Goal: Use online tool/utility: Utilize a website feature to perform a specific function

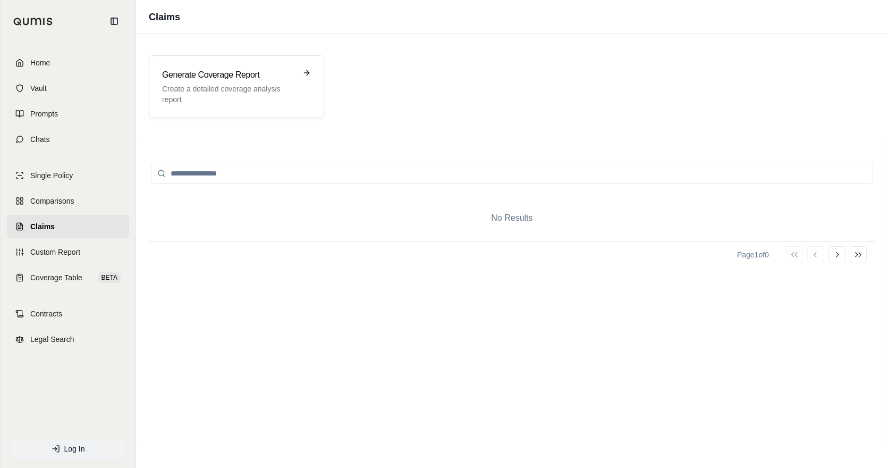
click at [67, 452] on span "Log In" at bounding box center [74, 448] width 21 height 11
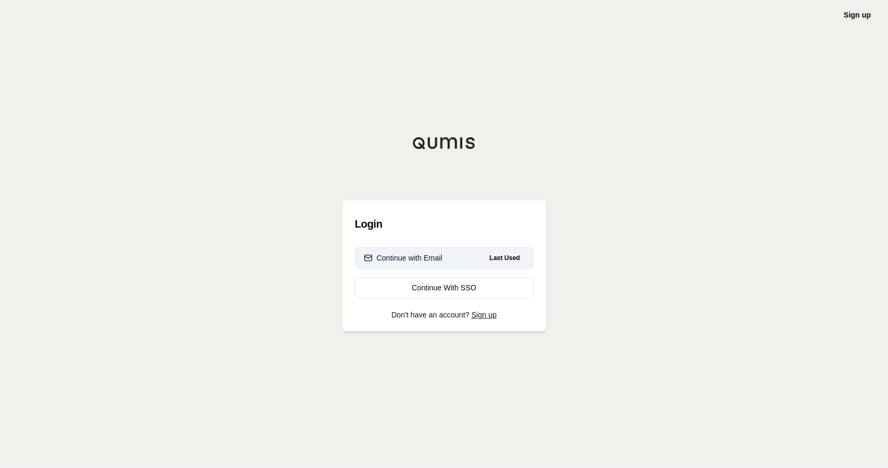
click at [454, 252] on button "Continue with Email Last Used" at bounding box center [444, 257] width 179 height 21
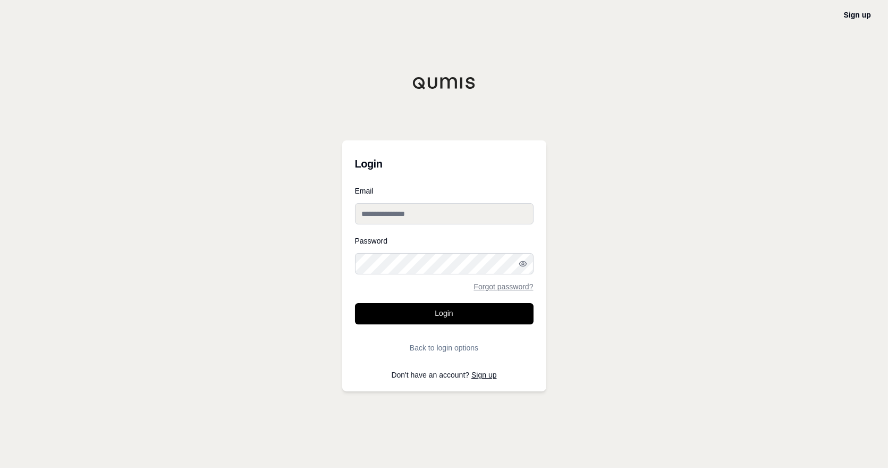
type input "**********"
click at [420, 210] on input "**********" at bounding box center [444, 213] width 179 height 21
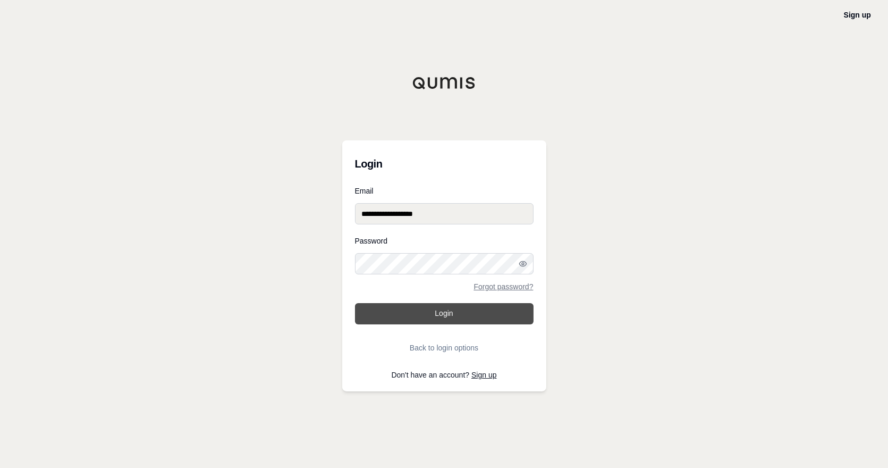
click at [363, 315] on button "Login" at bounding box center [444, 313] width 179 height 21
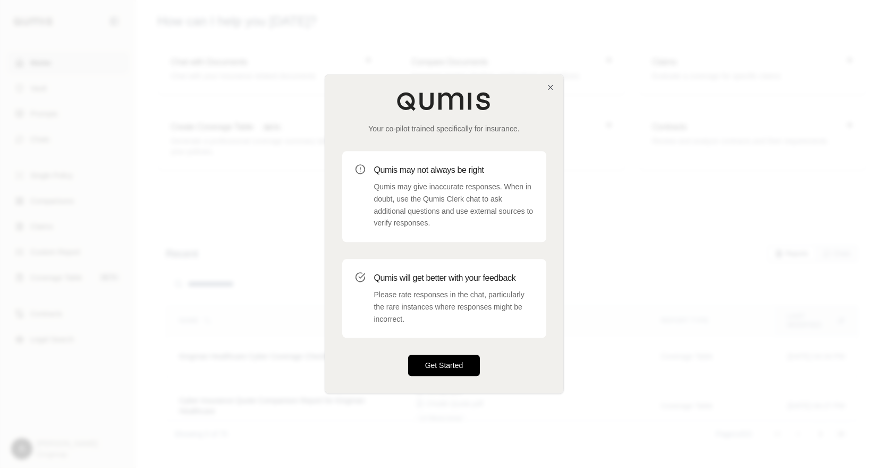
click at [467, 363] on button "Get Started" at bounding box center [444, 365] width 72 height 21
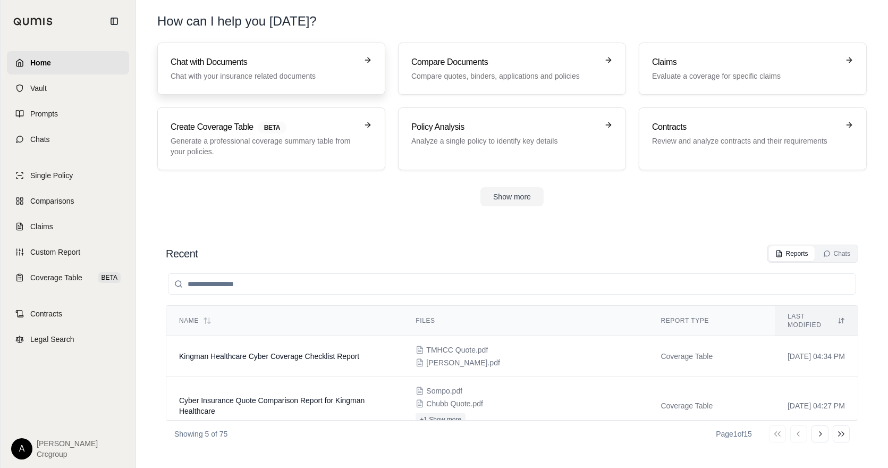
click at [252, 80] on p "Chat with your insurance related documents" at bounding box center [264, 76] width 187 height 11
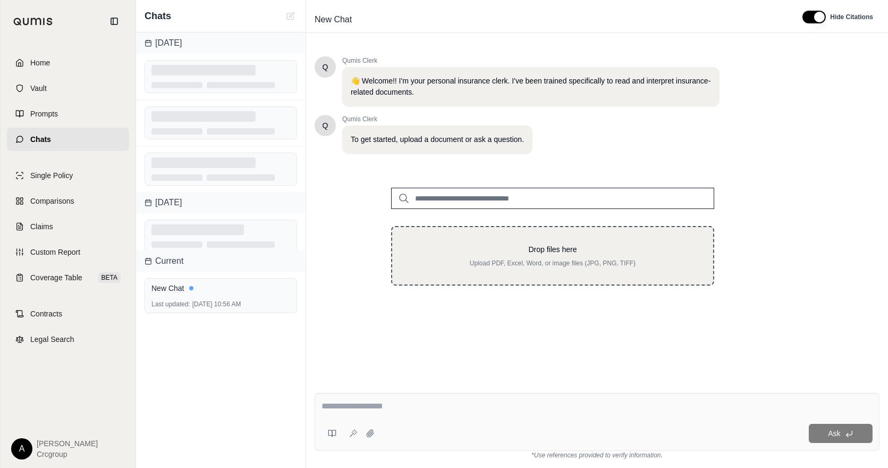
click at [575, 256] on div "Drop files here Upload PDF, Excel, Word, or image files (JPG, PNG, TIFF)" at bounding box center [552, 255] width 287 height 23
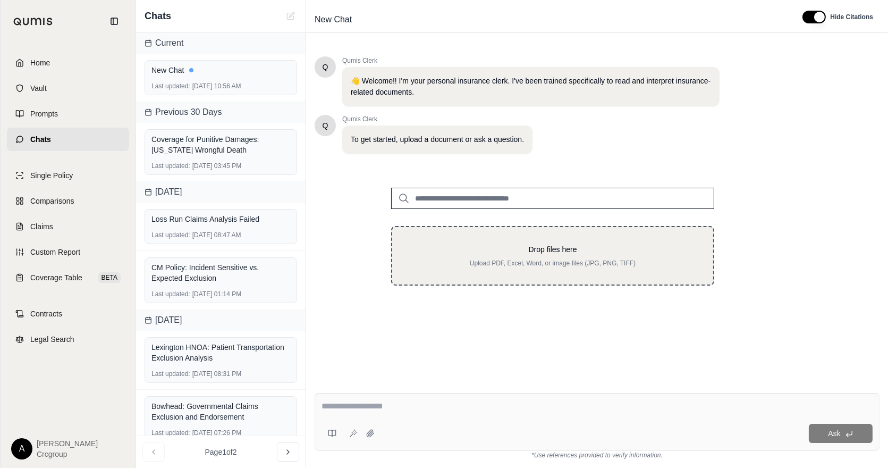
type input "**********"
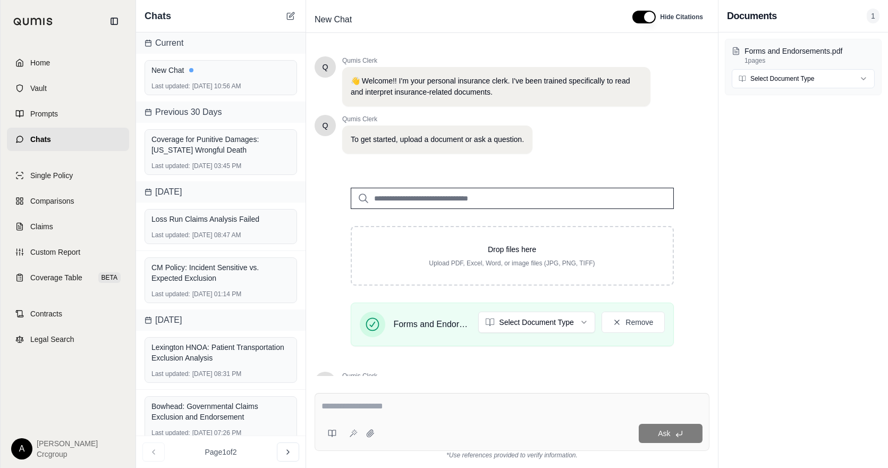
scroll to position [126, 0]
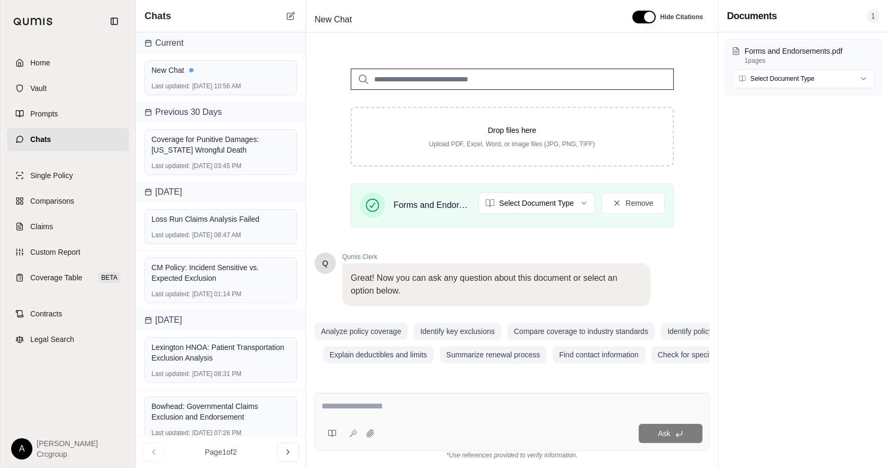
click at [388, 405] on textarea at bounding box center [512, 406] width 381 height 13
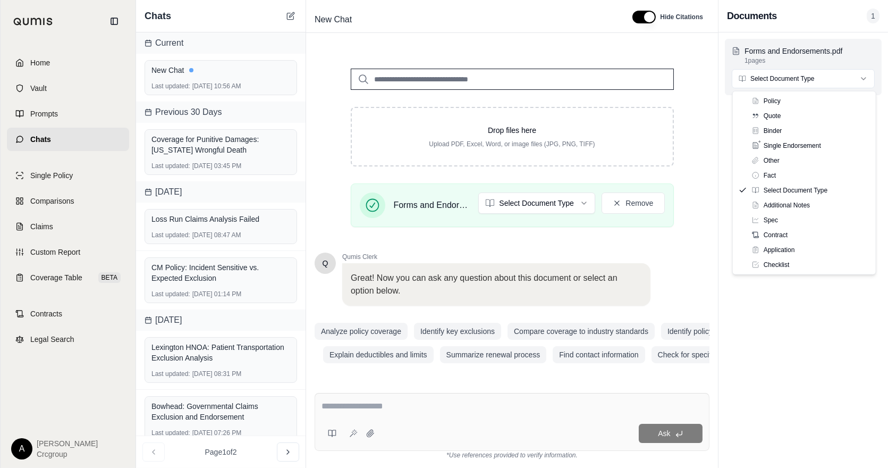
click at [832, 75] on html "Home Vault Prompts Chats Single Policy Comparisons Claims Custom Report Coverag…" at bounding box center [444, 234] width 888 height 468
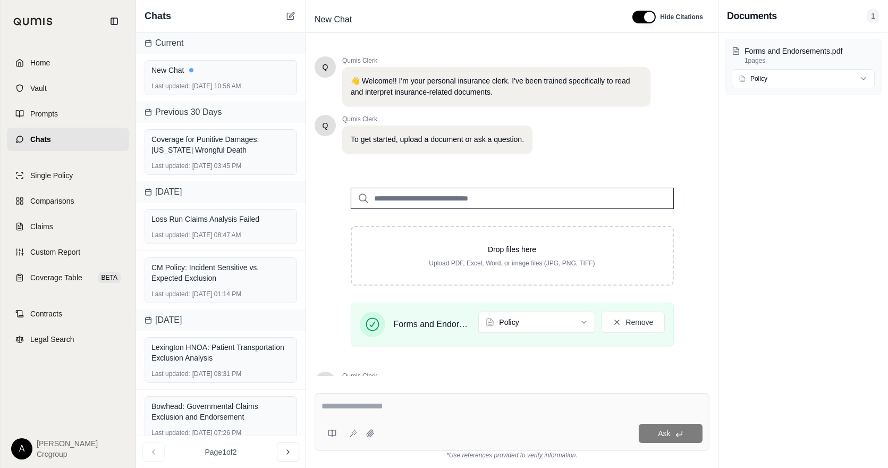
click at [491, 404] on textarea at bounding box center [512, 406] width 381 height 13
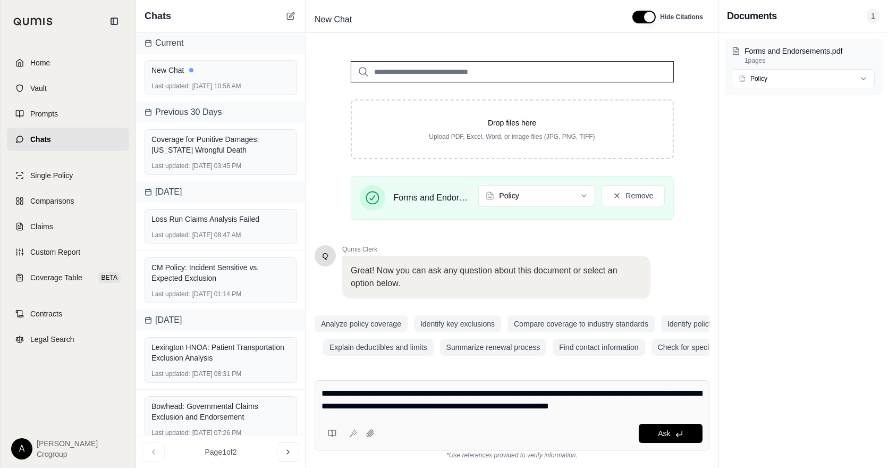
type textarea "**********"
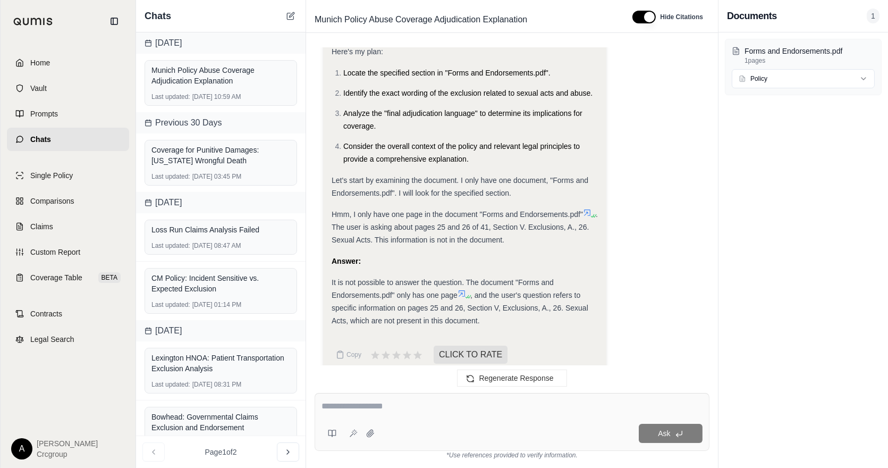
scroll to position [195, 0]
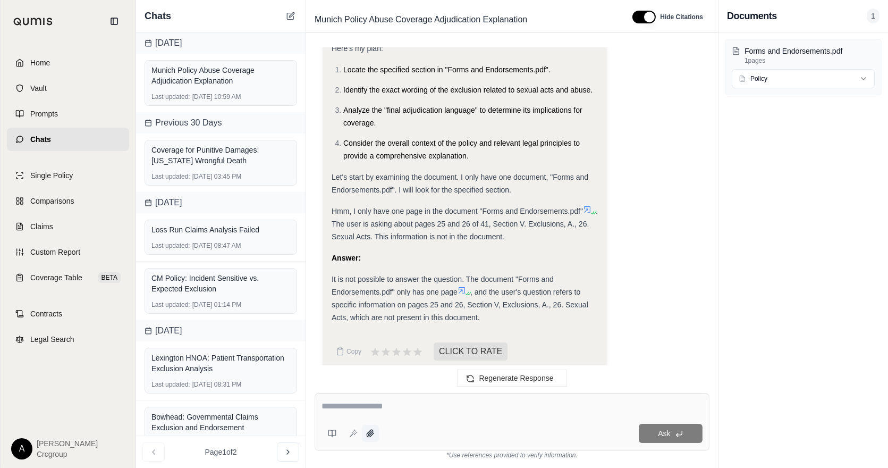
click at [369, 433] on icon at bounding box center [370, 433] width 9 height 9
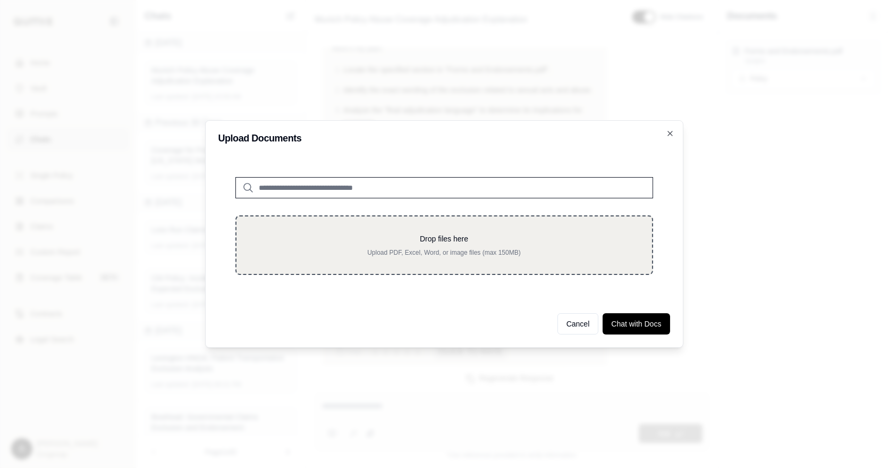
click at [523, 257] on div "Drop files here Upload PDF, Excel, Word, or image files (max 150MB)" at bounding box center [444, 245] width 418 height 60
type input "**********"
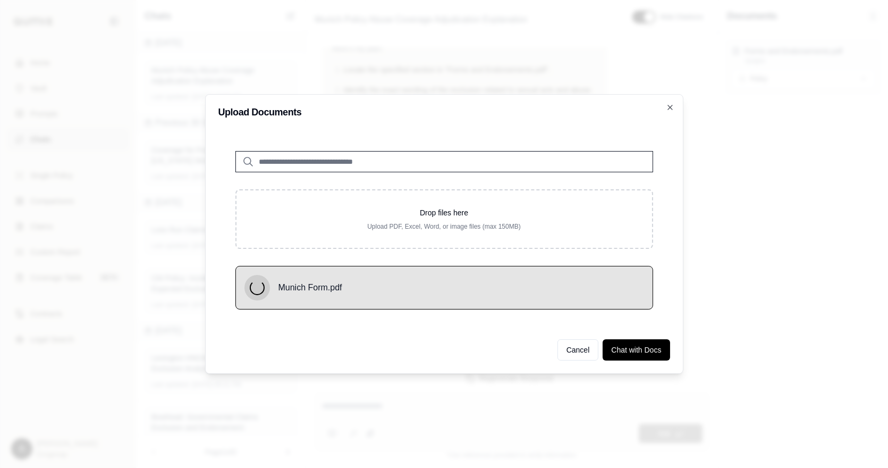
scroll to position [206, 0]
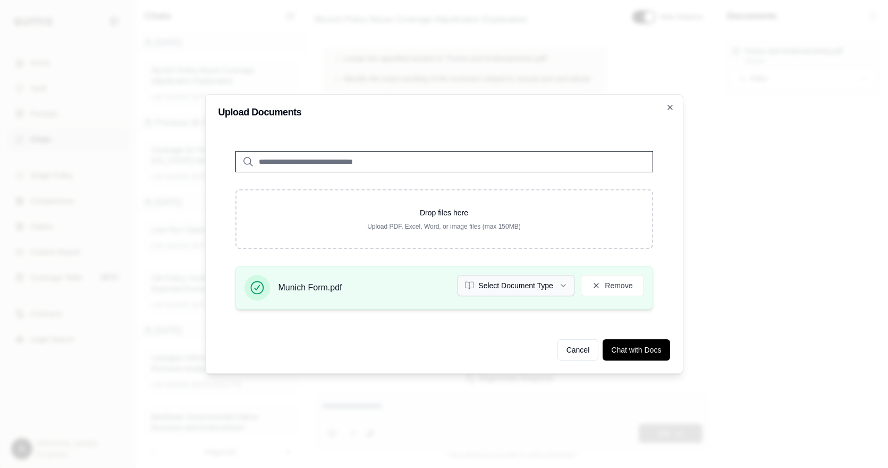
click at [540, 287] on button "Select Document Type" at bounding box center [516, 285] width 117 height 21
click at [639, 352] on button "Chat with Docs" at bounding box center [636, 349] width 67 height 21
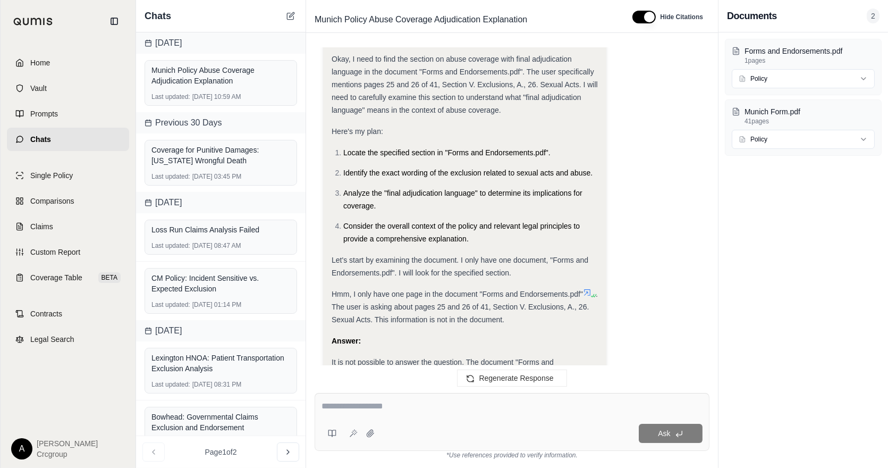
scroll to position [0, 0]
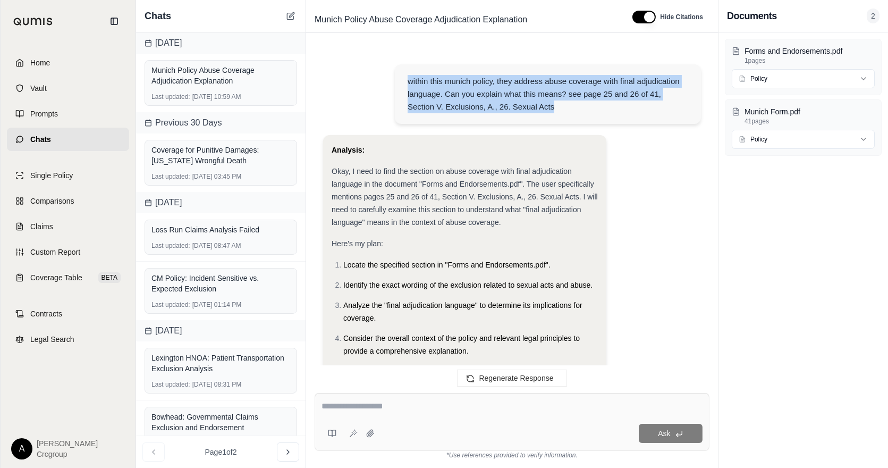
drag, startPoint x: 405, startPoint y: 79, endPoint x: 610, endPoint y: 112, distance: 207.8
click at [610, 112] on div "within this munich policy, they address abuse coverage with final adjudication …" at bounding box center [548, 94] width 306 height 60
copy div "within this munich policy, they address abuse coverage with final adjudication …"
click at [470, 400] on textarea at bounding box center [512, 406] width 381 height 13
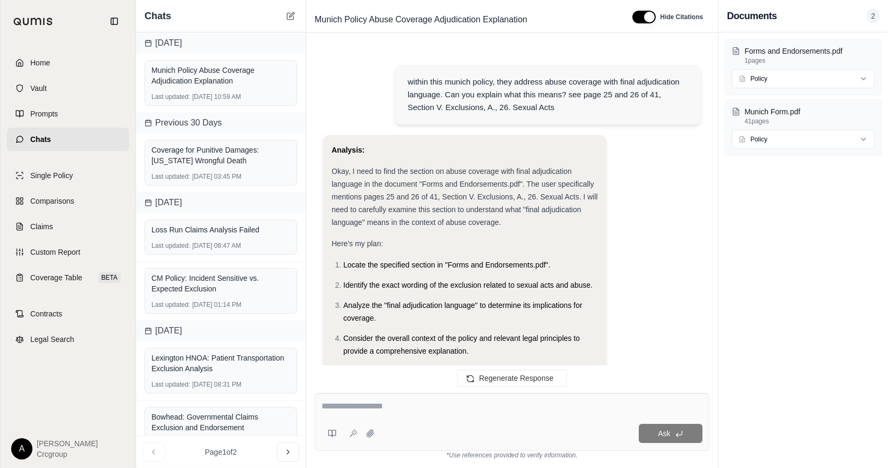
paste textarea "**********"
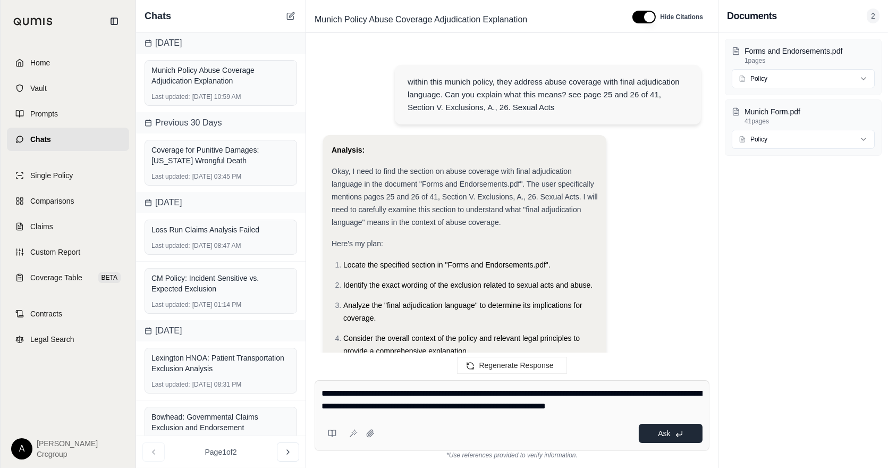
type textarea "**********"
click at [652, 433] on button "Ask" at bounding box center [671, 433] width 64 height 19
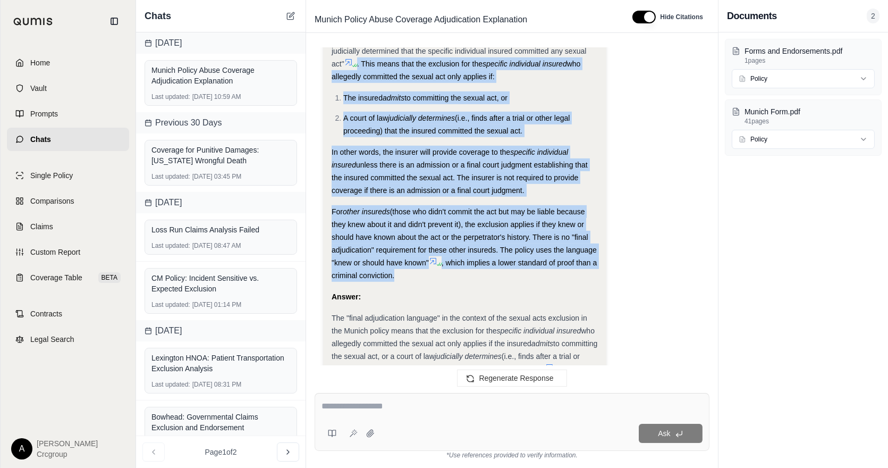
scroll to position [1165, 0]
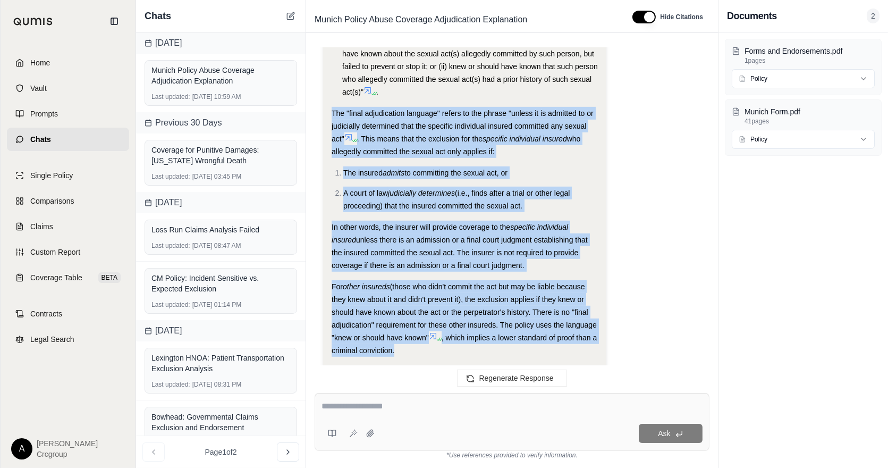
drag, startPoint x: 402, startPoint y: 171, endPoint x: 331, endPoint y: 115, distance: 90.8
click at [331, 115] on div "Analysis: Okay, I need to find the section on abuse coverage with final adjudic…" at bounding box center [464, 4] width 283 height 1035
copy div "The "final adjudication language" refers to the phrase "unless it is admitted t…"
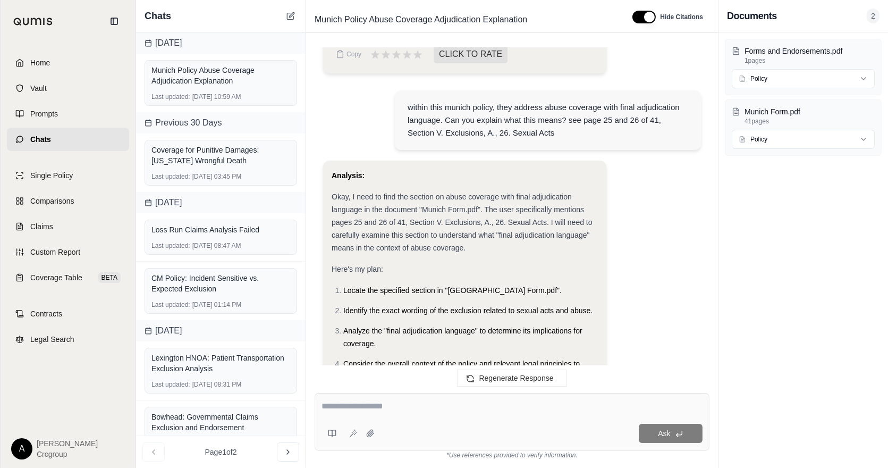
scroll to position [490, 0]
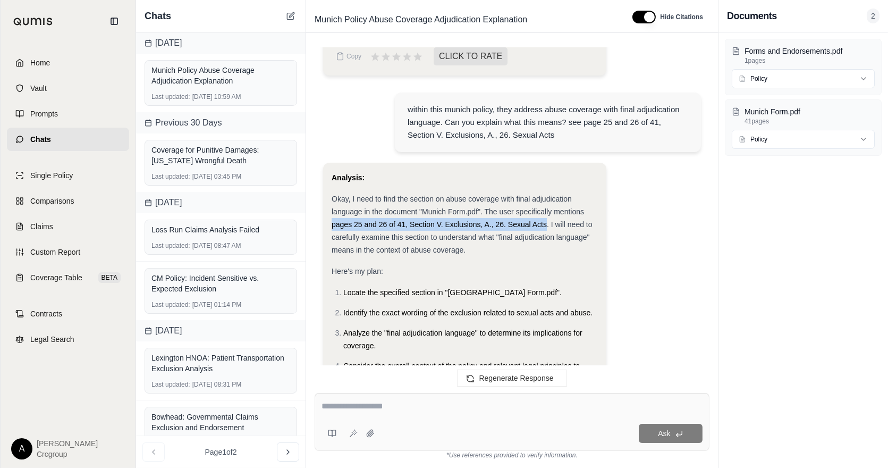
drag, startPoint x: 328, startPoint y: 223, endPoint x: 547, endPoint y: 223, distance: 218.9
copy span "pages 25 and 26 of 41, Section V. Exclusions, A., 26. Sexual Acts"
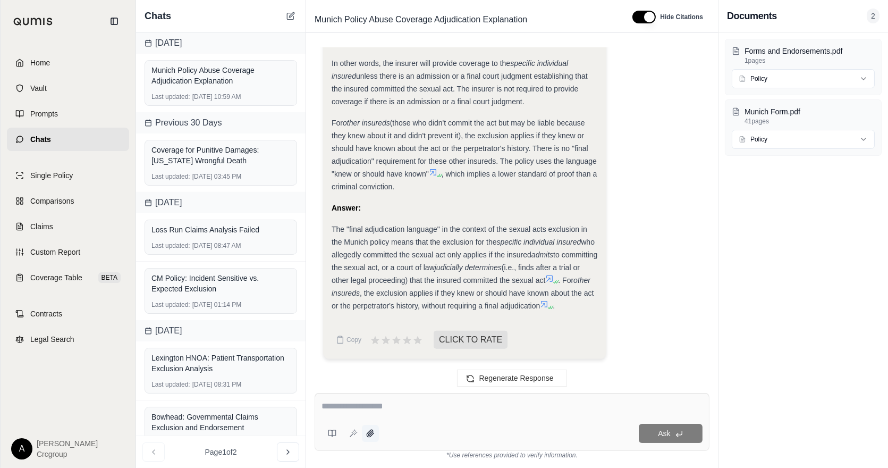
click at [370, 432] on icon at bounding box center [370, 433] width 9 height 9
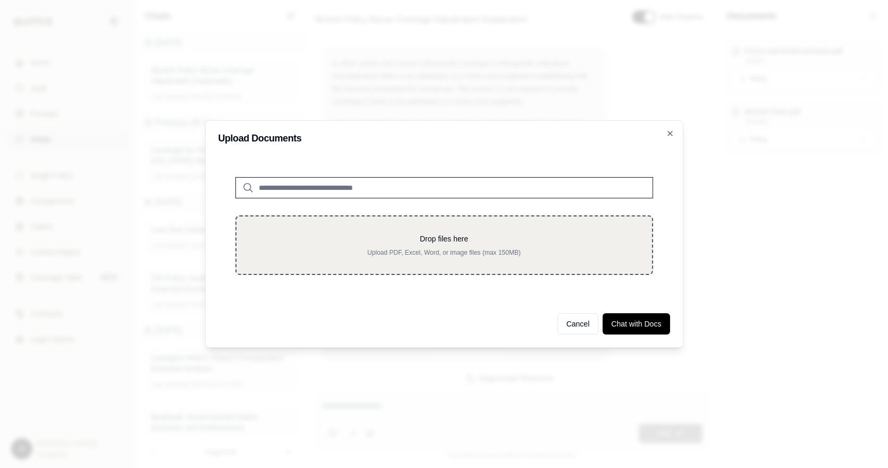
click at [428, 253] on p "Upload PDF, Excel, Word, or image files (max 150MB)" at bounding box center [444, 252] width 382 height 9
type input "**********"
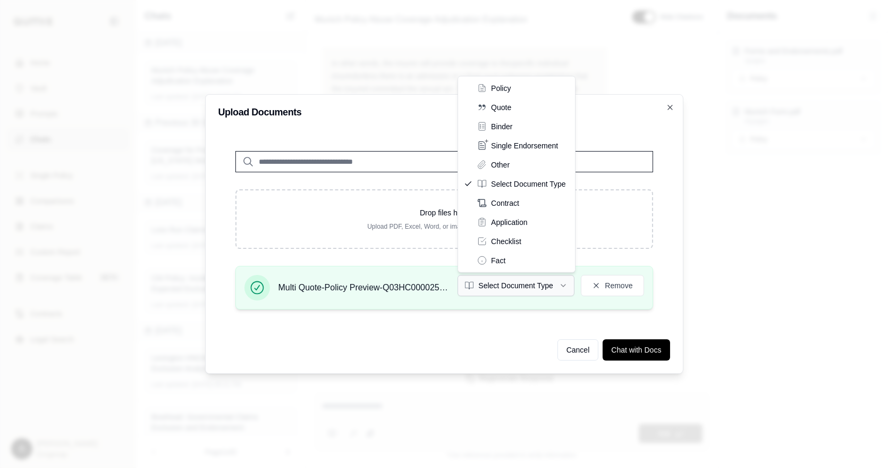
click at [554, 286] on button "Select Document Type" at bounding box center [516, 285] width 117 height 21
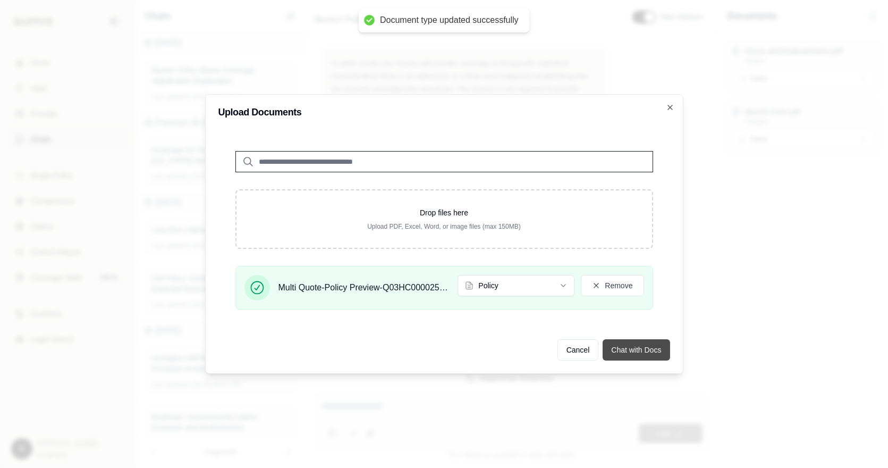
click at [647, 346] on button "Chat with Docs" at bounding box center [636, 349] width 67 height 21
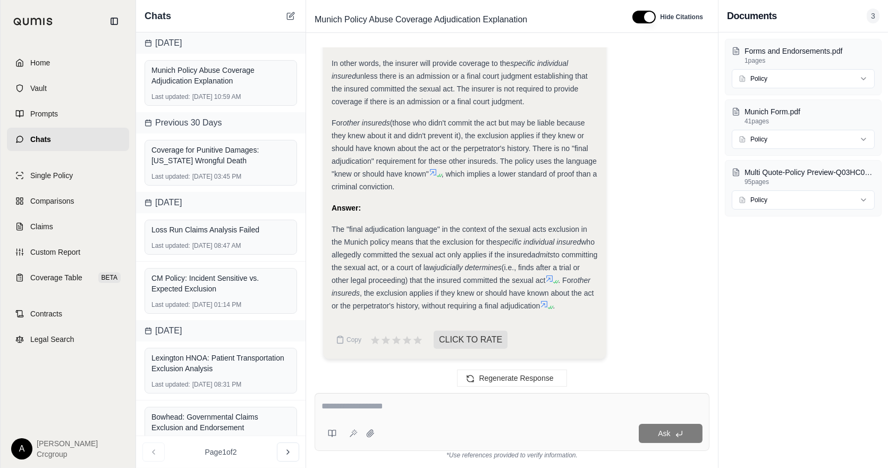
click at [424, 411] on textarea at bounding box center [512, 406] width 381 height 13
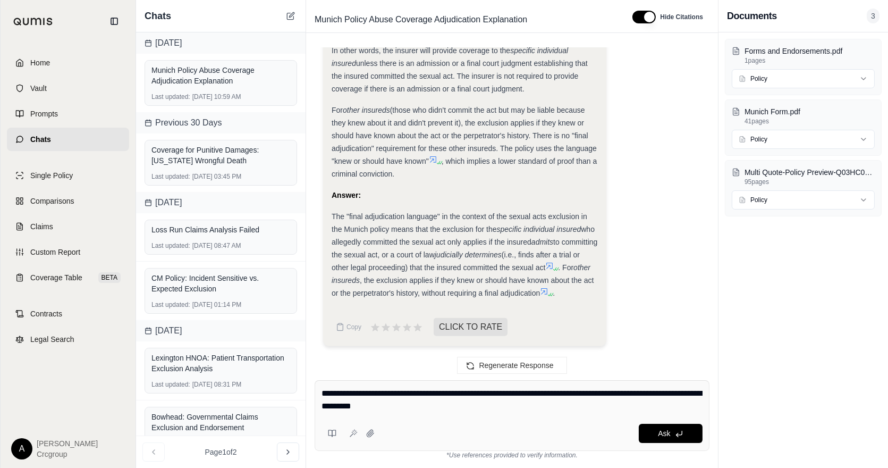
type textarea "**********"
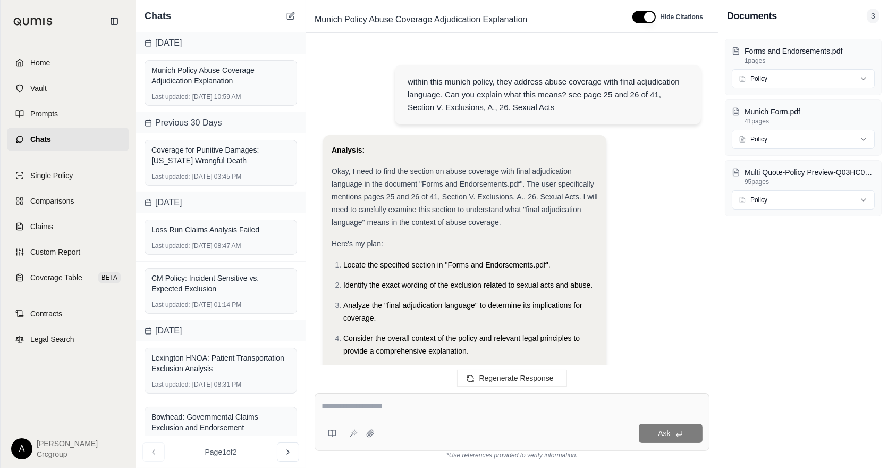
scroll to position [2159, 0]
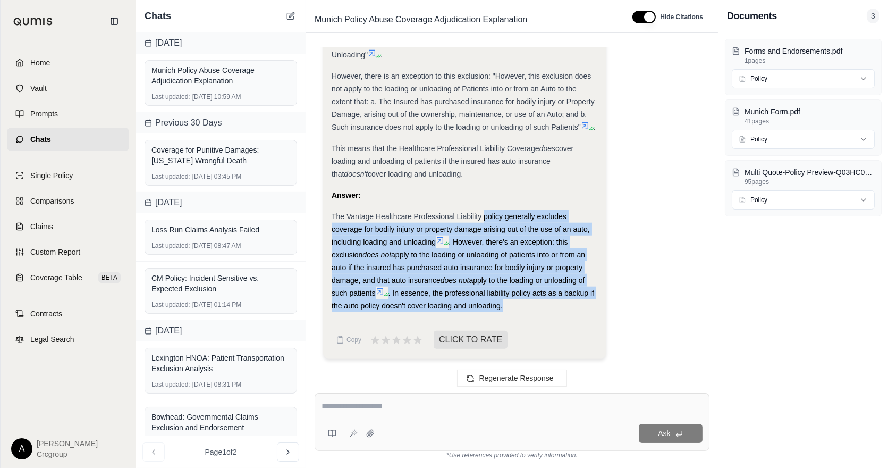
drag, startPoint x: 505, startPoint y: 305, endPoint x: 484, endPoint y: 210, distance: 97.1
click at [484, 210] on div "The Vantage Healthcare Professional Liability policy generally excludes coverag…" at bounding box center [465, 261] width 266 height 102
copy div "policy generally excludes coverage for bodily injury or property damage arising…"
